Goal: Transaction & Acquisition: Purchase product/service

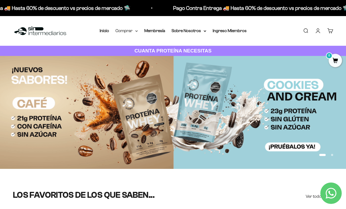
click at [133, 31] on summary "Comprar" at bounding box center [126, 30] width 22 height 7
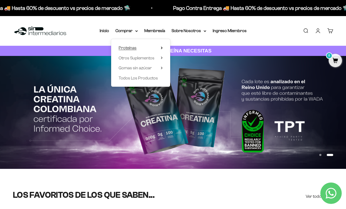
click at [159, 46] on summary "Proteínas" at bounding box center [141, 47] width 44 height 7
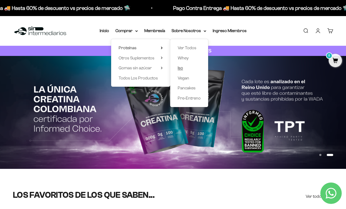
click at [187, 67] on link "Iso" at bounding box center [189, 67] width 23 height 7
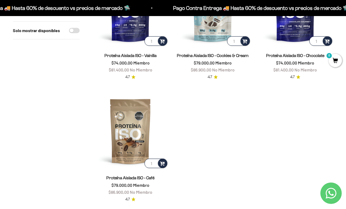
scroll to position [113, 0]
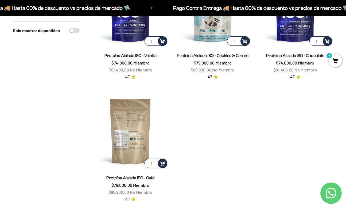
click at [152, 116] on img at bounding box center [130, 131] width 76 height 76
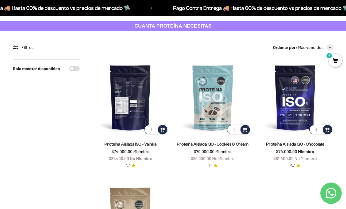
scroll to position [26, 0]
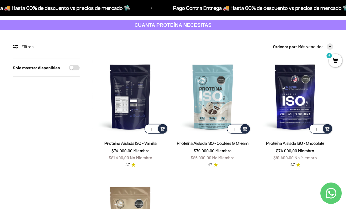
click at [135, 103] on img at bounding box center [130, 97] width 76 height 76
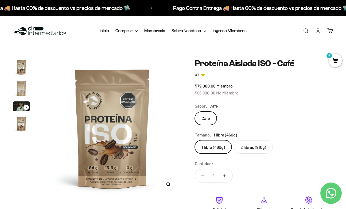
click at [19, 89] on img "Ir al artículo 2" at bounding box center [21, 88] width 17 height 17
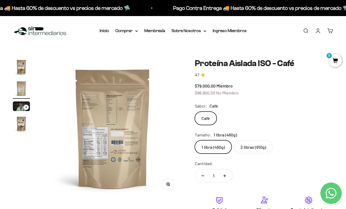
scroll to position [0, 142]
click at [254, 147] on label "2 libras (910g)" at bounding box center [253, 146] width 39 height 13
click at [195, 140] on input "2 libras (910g)" at bounding box center [195, 140] width 0 height 0
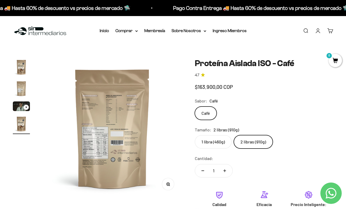
scroll to position [0, 427]
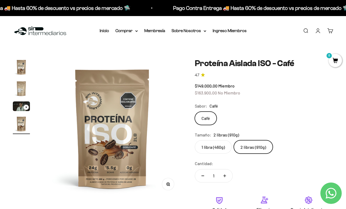
click at [20, 88] on img "Ir al artículo 2" at bounding box center [21, 88] width 17 height 17
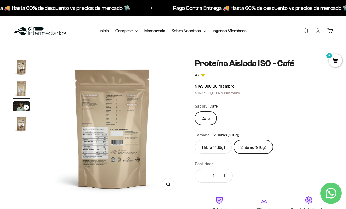
click at [93, 142] on img at bounding box center [112, 128] width 139 height 139
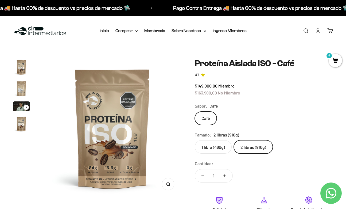
scroll to position [11, 0]
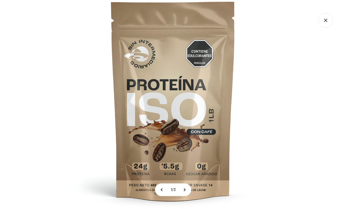
click at [275, 111] on img at bounding box center [173, 99] width 233 height 233
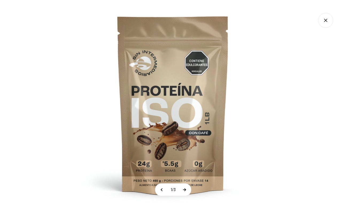
click at [184, 191] on button at bounding box center [184, 189] width 13 height 12
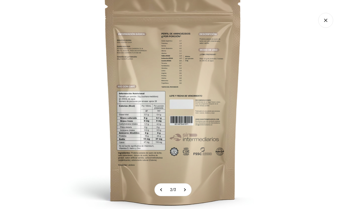
click at [94, 176] on img at bounding box center [173, 94] width 256 height 256
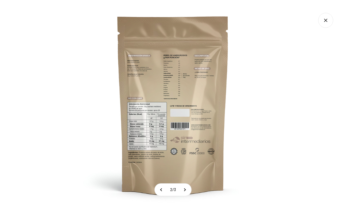
click at [94, 176] on img at bounding box center [173, 104] width 209 height 209
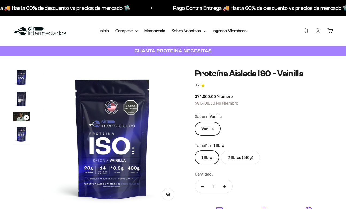
scroll to position [0, 427]
click at [225, 155] on safe-sticky "Proteína Aislada ISO - Vainilla 4.7 $74.000,00 Miembro $81.400,00 No Miembro Ca…" at bounding box center [264, 176] width 138 height 214
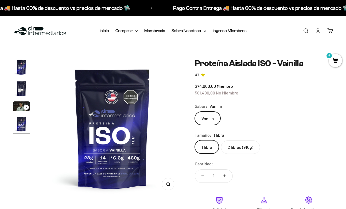
click at [232, 149] on label "2 libras (910g)" at bounding box center [240, 146] width 39 height 13
click at [195, 140] on input "2 libras (910g)" at bounding box center [195, 140] width 0 height 0
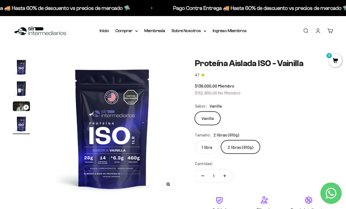
click at [232, 146] on label "2 libras (910g)" at bounding box center [240, 146] width 39 height 13
click at [195, 140] on input "2 libras (910g)" at bounding box center [195, 140] width 0 height 0
click at [225, 177] on button "Aumentar cantidad" at bounding box center [225, 175] width 16 height 13
type input "2"
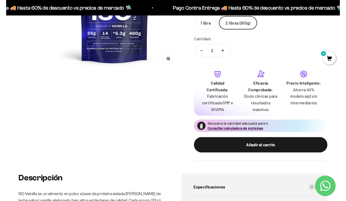
scroll to position [145, 0]
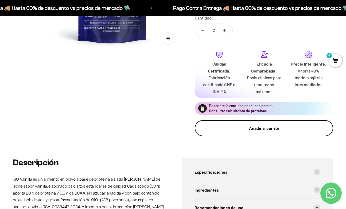
click at [264, 131] on button "Añadir al carrito" at bounding box center [264, 128] width 138 height 16
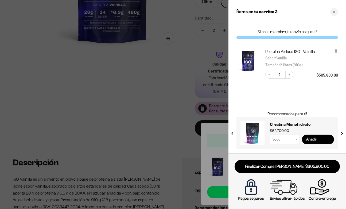
click at [119, 115] on div at bounding box center [173, 104] width 346 height 209
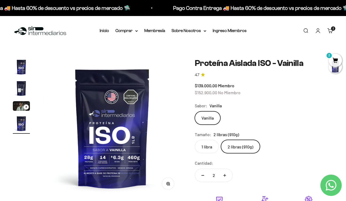
scroll to position [0, 0]
click at [333, 32] on link "Carrito 2" at bounding box center [330, 31] width 6 height 6
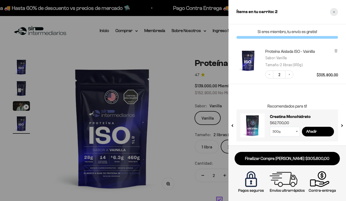
click at [334, 15] on div "Close cart" at bounding box center [334, 12] width 8 height 8
